Goal: Find specific page/section: Find specific page/section

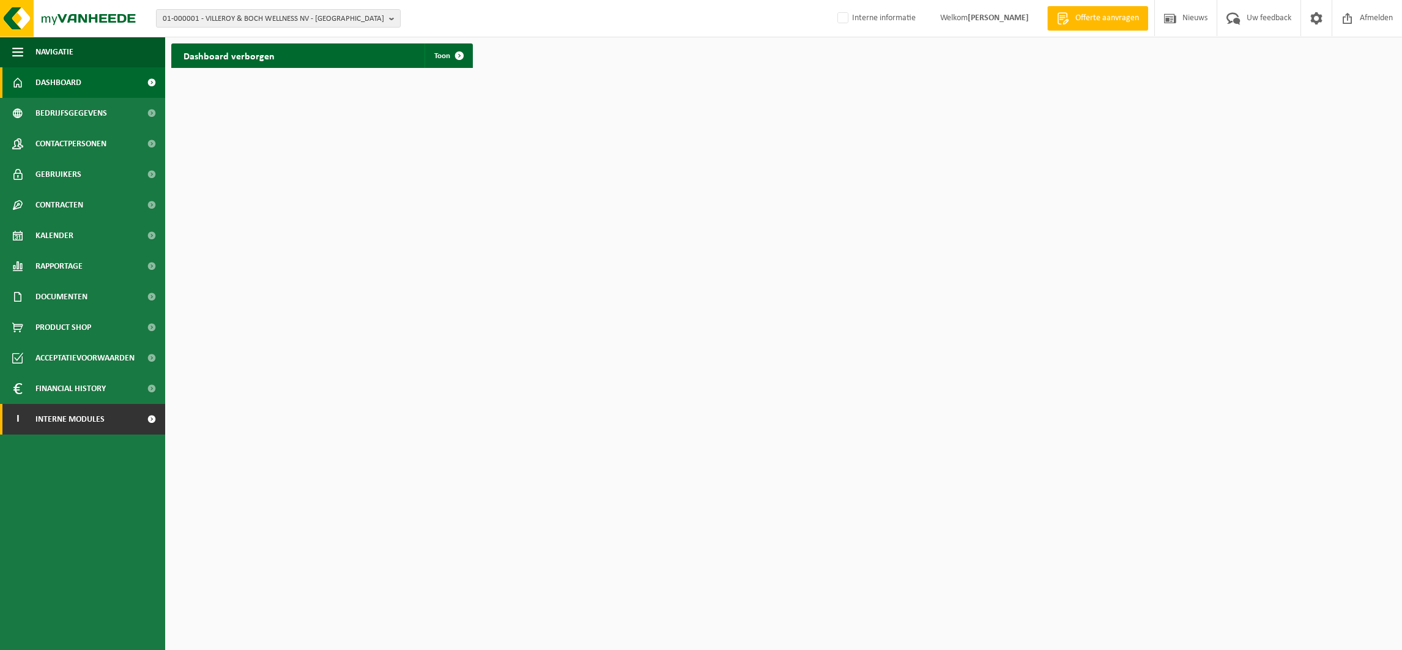
click at [81, 421] on span "Interne modules" at bounding box center [69, 419] width 69 height 31
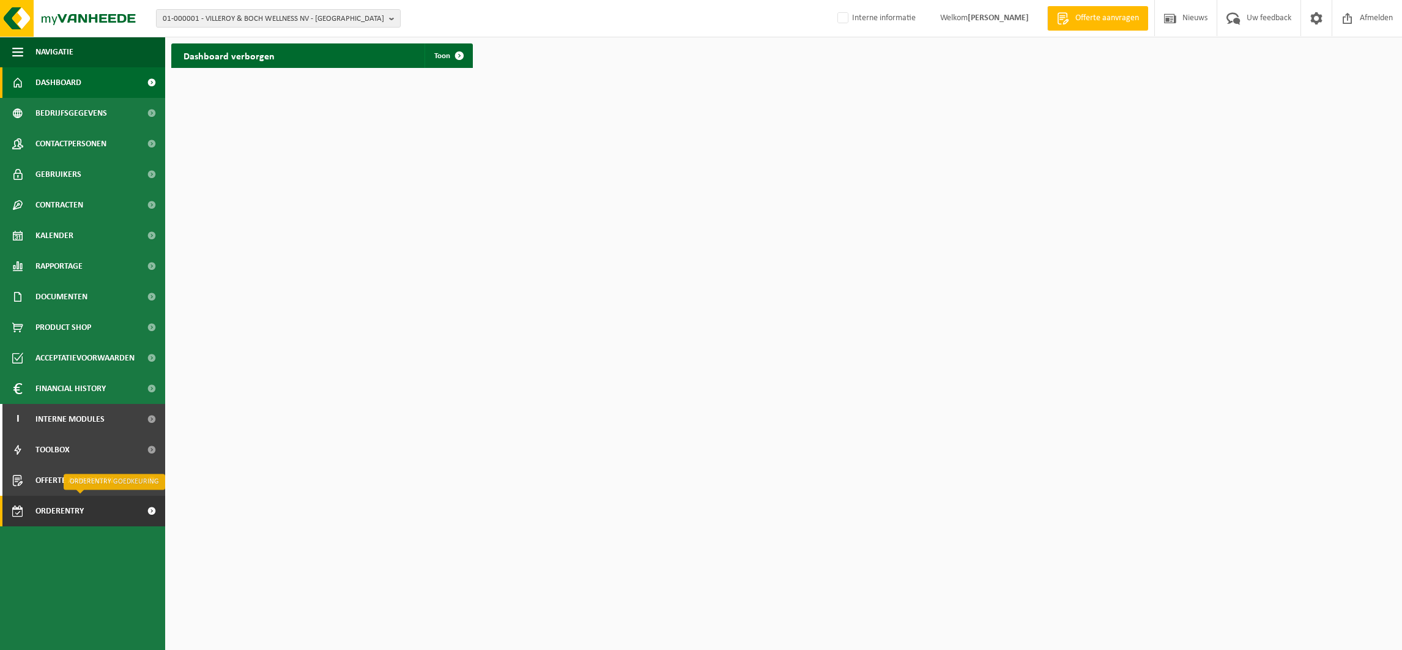
click at [82, 513] on span "Orderentry Goedkeuring" at bounding box center [86, 510] width 103 height 31
